Goal: Task Accomplishment & Management: Complete application form

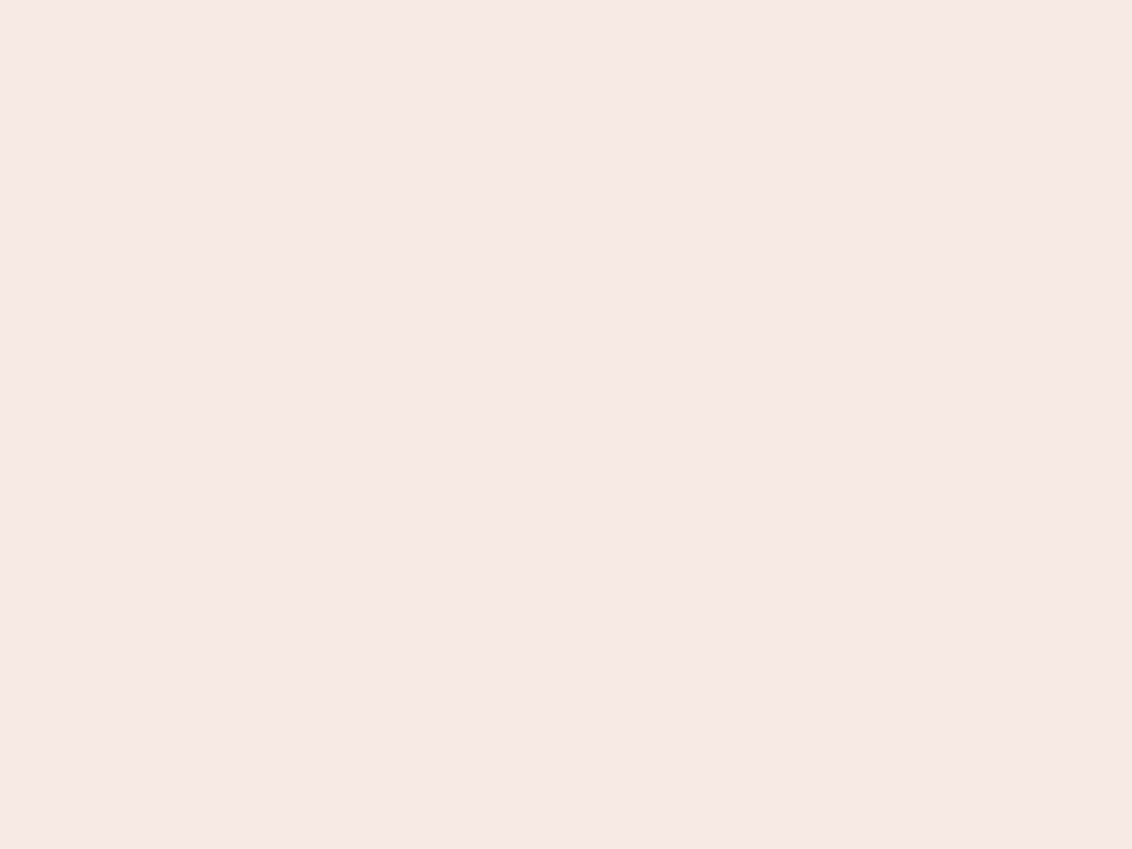
click at [566, 424] on nb-app "Almost there Thank you for registering for Newbook. Your account is under revie…" at bounding box center [566, 424] width 1132 height 849
click at [566, 0] on nb-app "Almost there Thank you for registering for Newbook. Your account is under revie…" at bounding box center [566, 424] width 1132 height 849
click at [605, 0] on nb-app "Almost there Thank you for registering for Newbook. Your account is under revie…" at bounding box center [566, 424] width 1132 height 849
click at [566, 424] on nb-app "Almost there Thank you for registering for Newbook. Your account is under revie…" at bounding box center [566, 424] width 1132 height 849
click at [566, 0] on nb-app "Almost there Thank you for registering for Newbook. Your account is under revie…" at bounding box center [566, 424] width 1132 height 849
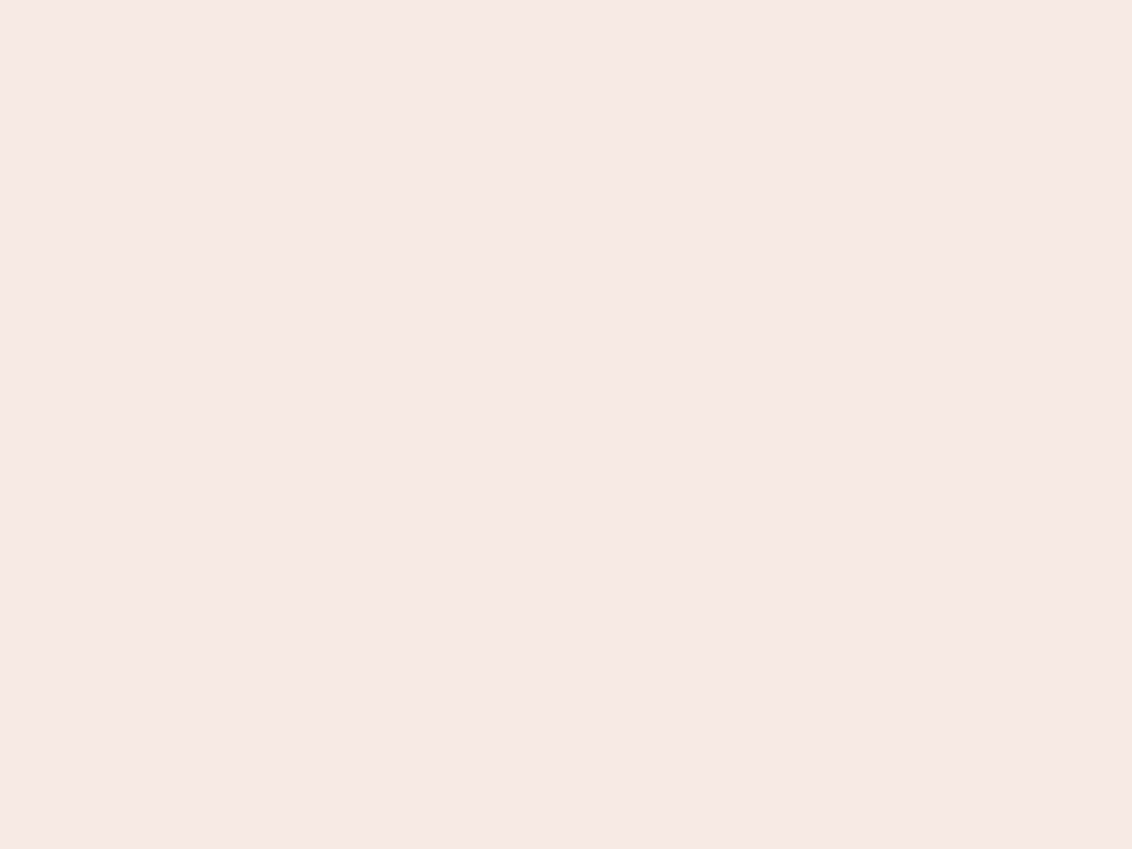
click at [395, 0] on nb-app "Almost there Thank you for registering for Newbook. Your account is under revie…" at bounding box center [566, 424] width 1132 height 849
click at [566, 424] on nb-app "Almost there Thank you for registering for Newbook. Your account is under revie…" at bounding box center [566, 424] width 1132 height 849
click at [566, 0] on nb-app "Almost there Thank you for registering for Newbook. Your account is under revie…" at bounding box center [566, 424] width 1132 height 849
click at [395, 0] on nb-app "Almost there Thank you for registering for Newbook. Your account is under revie…" at bounding box center [566, 424] width 1132 height 849
click at [566, 424] on nb-app "Almost there Thank you for registering for Newbook. Your account is under revie…" at bounding box center [566, 424] width 1132 height 849
